Goal: Check status: Check status

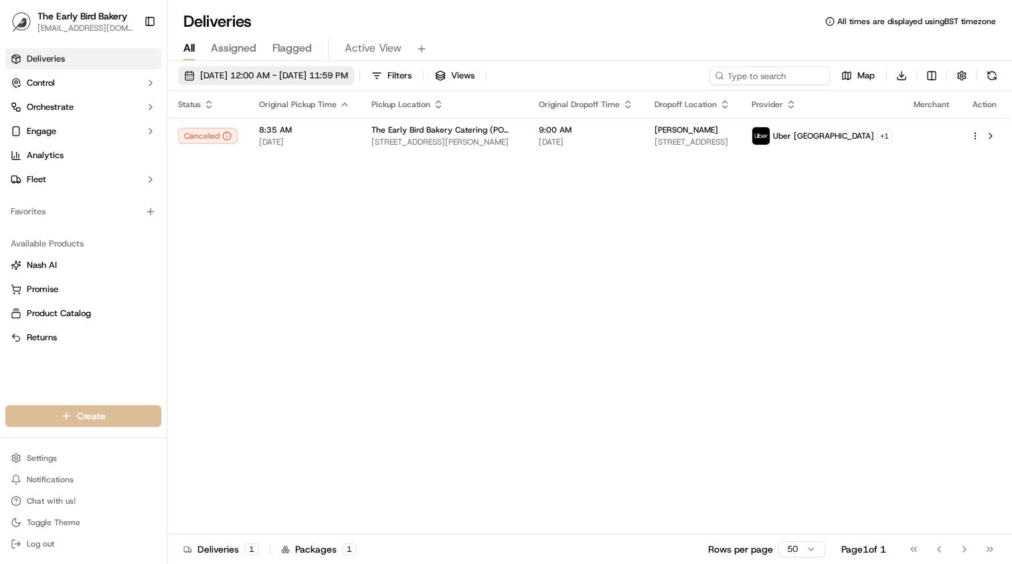
click at [209, 78] on span "[DATE] 12:00 AM - [DATE] 11:59 PM" at bounding box center [274, 76] width 148 height 12
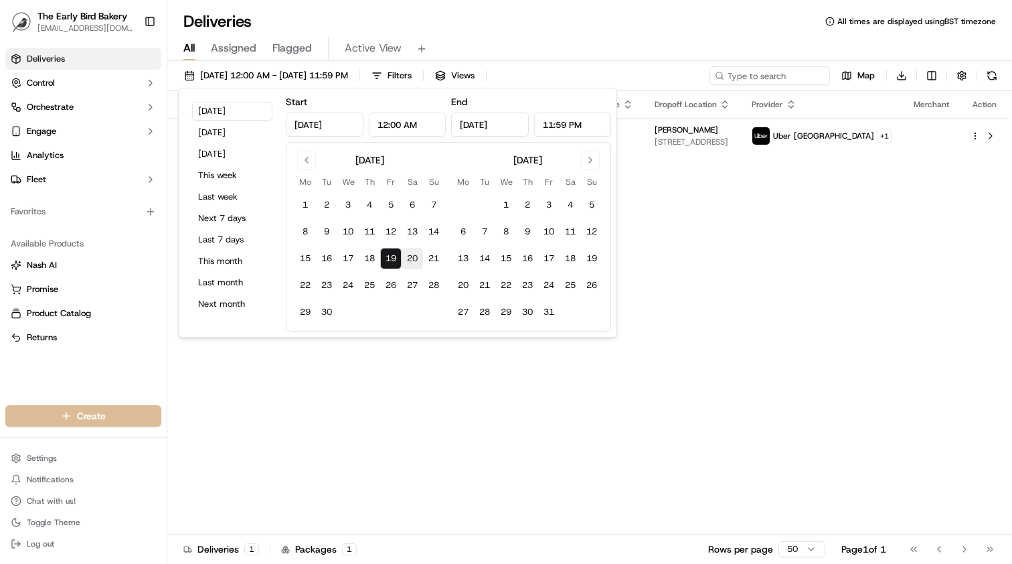
click at [414, 256] on button "20" at bounding box center [412, 258] width 21 height 21
type input "[DATE]"
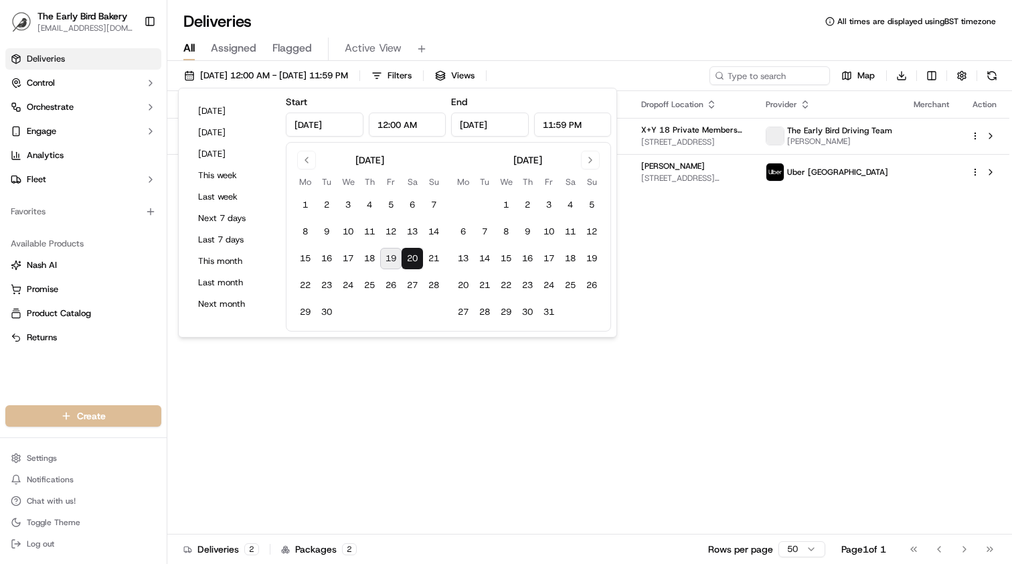
click at [493, 386] on div "Status Original Pickup Time Pickup Location Original Dropoff Time Dropoff Locat…" at bounding box center [588, 312] width 842 height 443
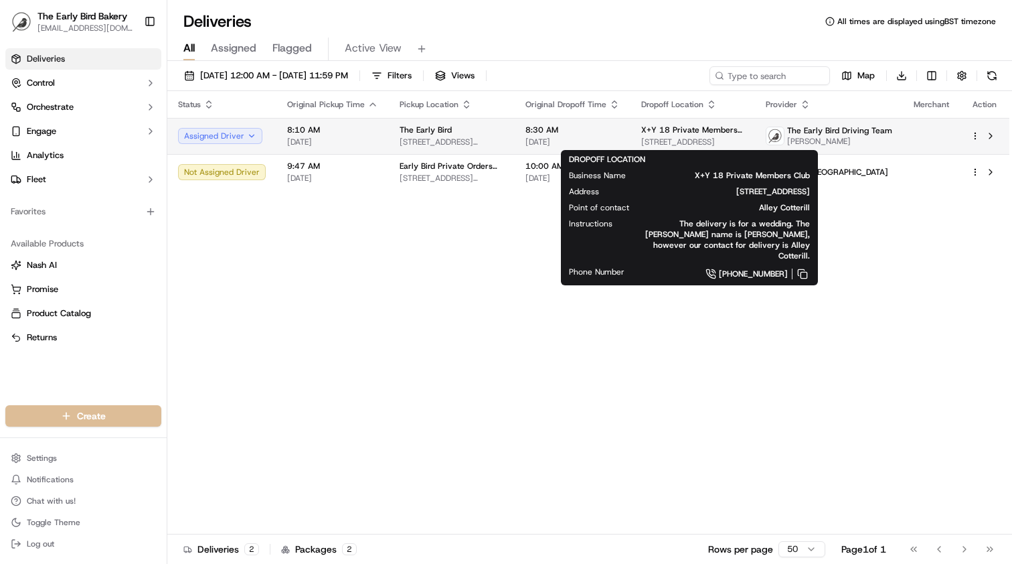
click at [711, 139] on span "[STREET_ADDRESS]" at bounding box center [692, 142] width 103 height 11
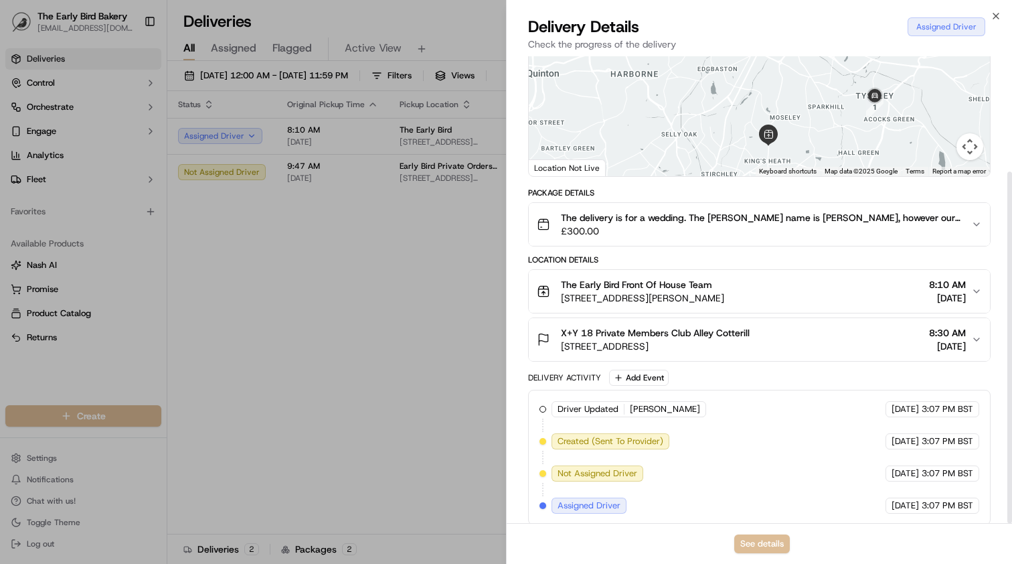
scroll to position [153, 0]
click at [760, 212] on span "The delivery is for a wedding. The [PERSON_NAME] name is [PERSON_NAME], however…" at bounding box center [761, 218] width 400 height 13
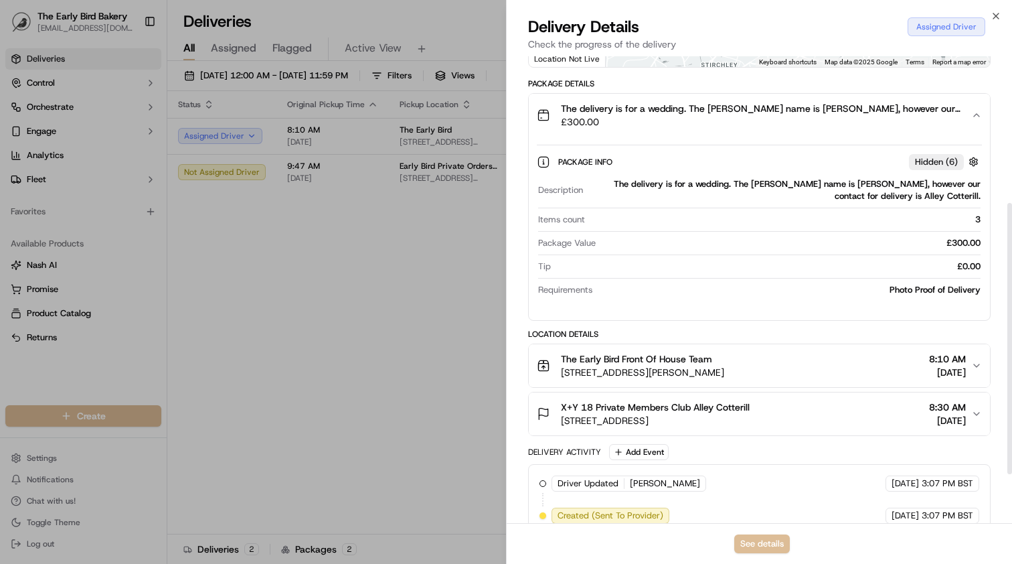
scroll to position [266, 0]
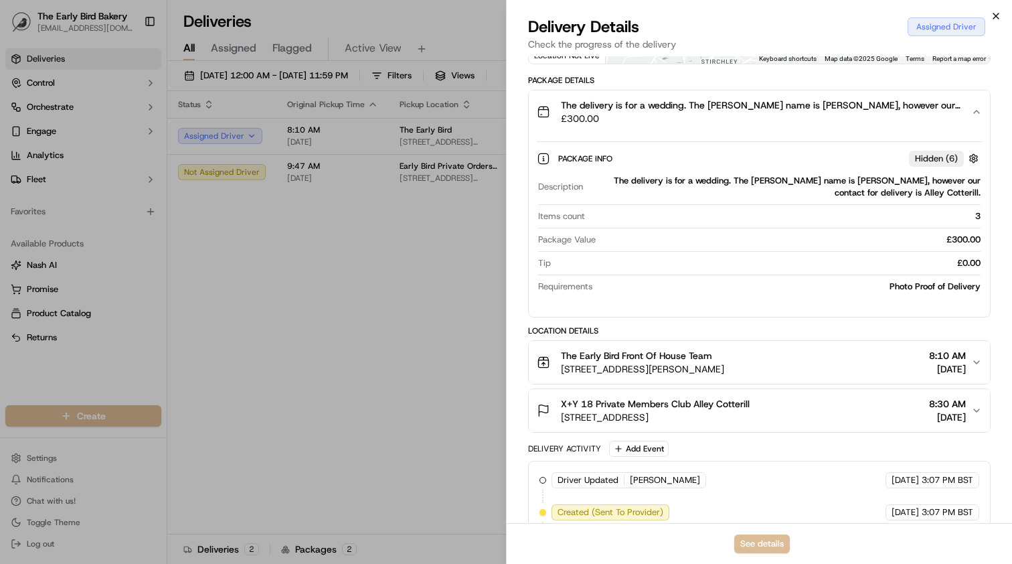
click at [996, 18] on icon "button" at bounding box center [996, 16] width 11 height 11
